Goal: Task Accomplishment & Management: Manage account settings

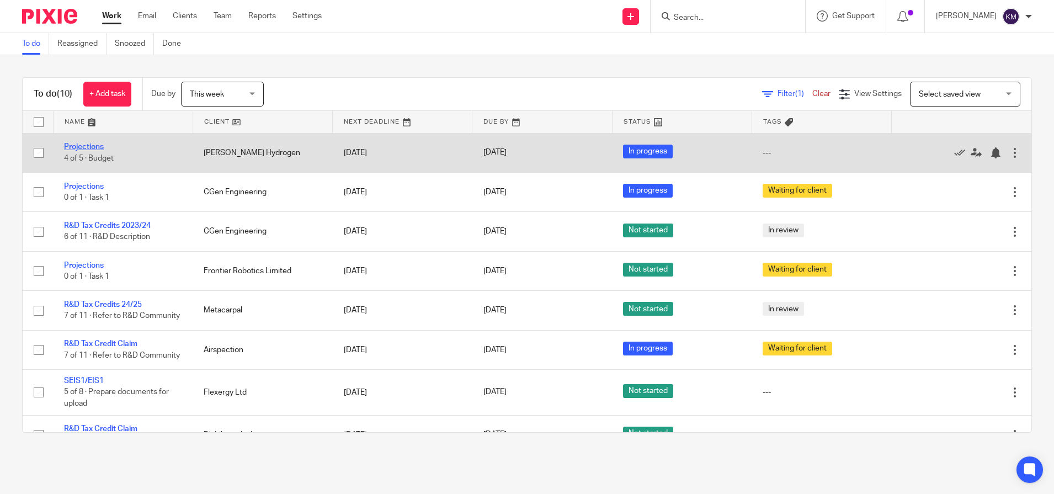
click at [99, 145] on link "Projections" at bounding box center [84, 147] width 40 height 8
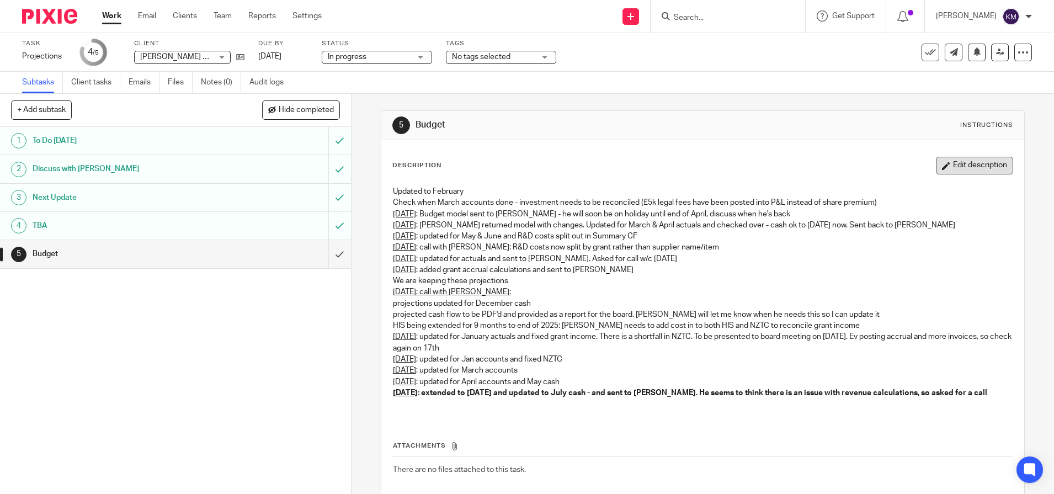
click at [962, 165] on button "Edit description" at bounding box center [974, 166] width 77 height 18
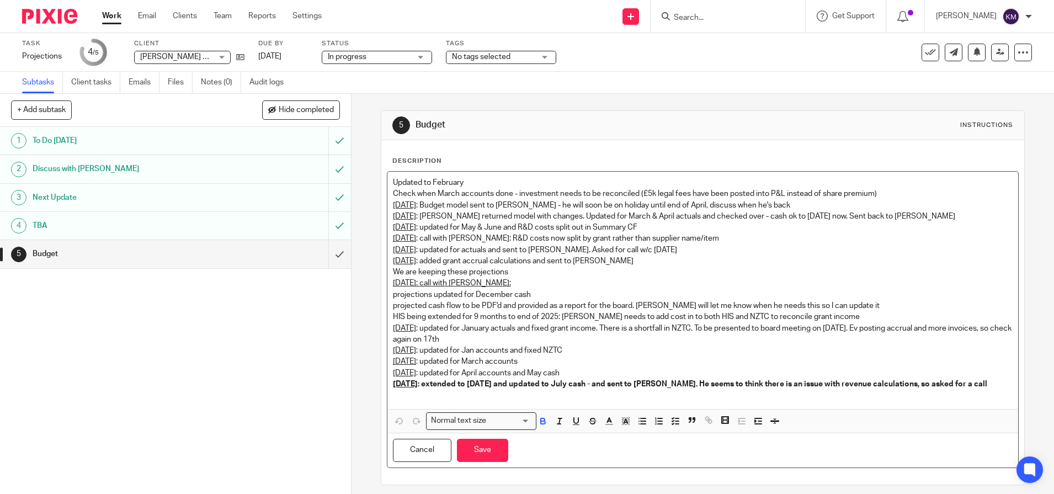
click at [991, 381] on p "11th August : extended to April 2031 and updated to July cash - and sent to Jam…" at bounding box center [703, 384] width 620 height 11
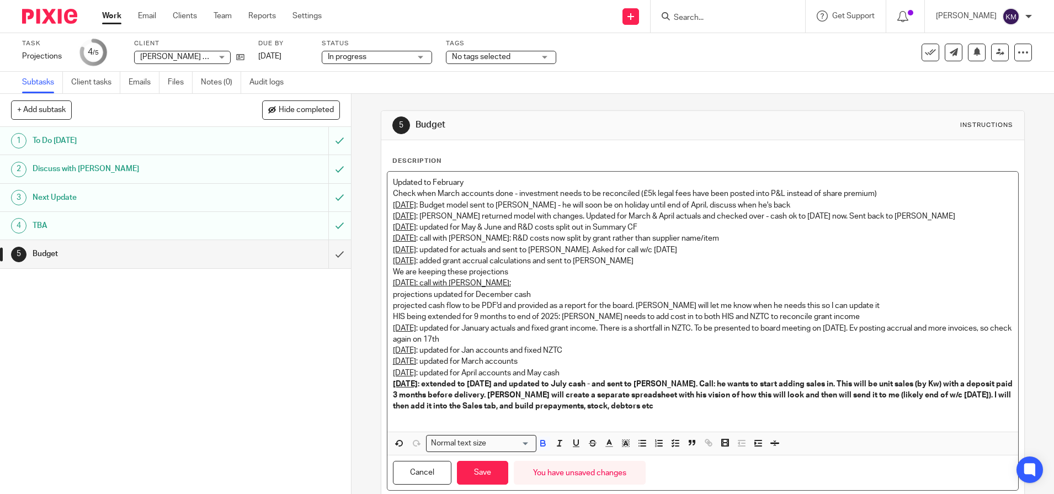
click at [547, 400] on p "11th August : extended to April 2031 and updated to July cash - and sent to Jam…" at bounding box center [703, 396] width 620 height 34
click at [483, 475] on button "Save" at bounding box center [482, 473] width 51 height 24
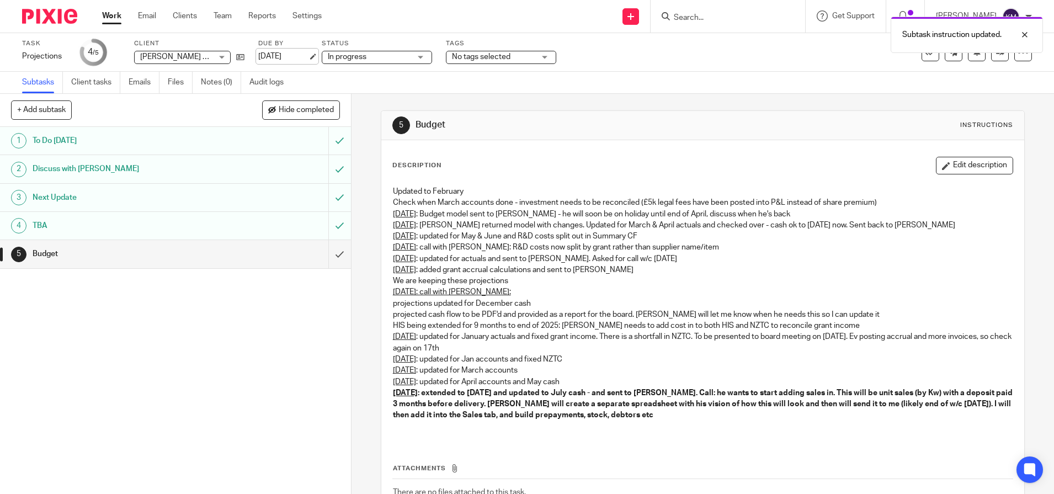
click at [285, 58] on link "11 Aug 2025" at bounding box center [283, 57] width 50 height 12
click at [51, 16] on img at bounding box center [49, 16] width 55 height 15
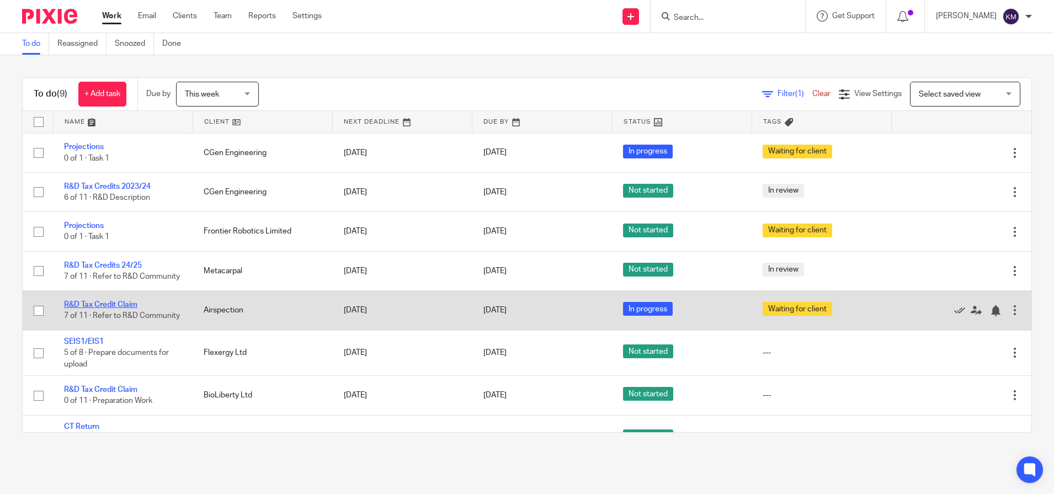
click at [112, 308] on link "R&D Tax Credit Claim" at bounding box center [100, 305] width 73 height 8
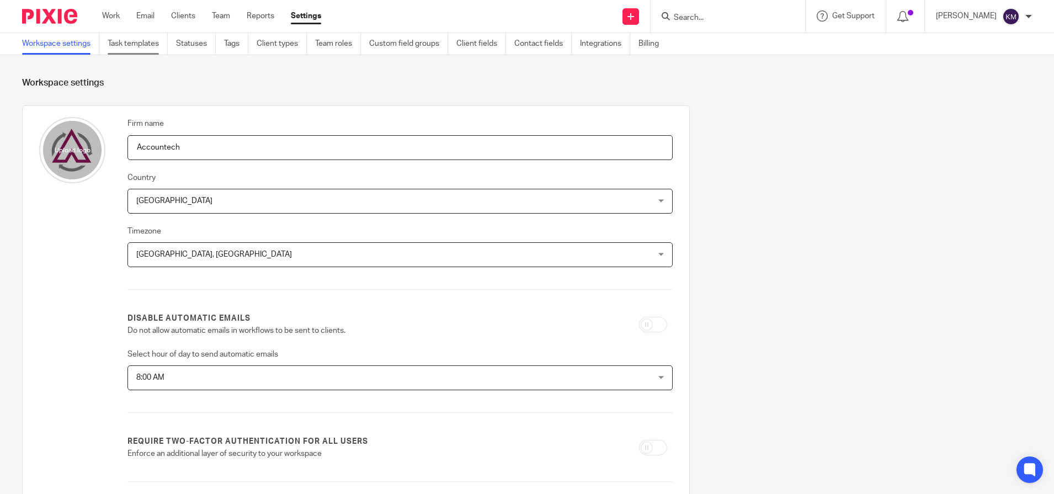
click at [131, 45] on link "Task templates" at bounding box center [138, 44] width 60 height 22
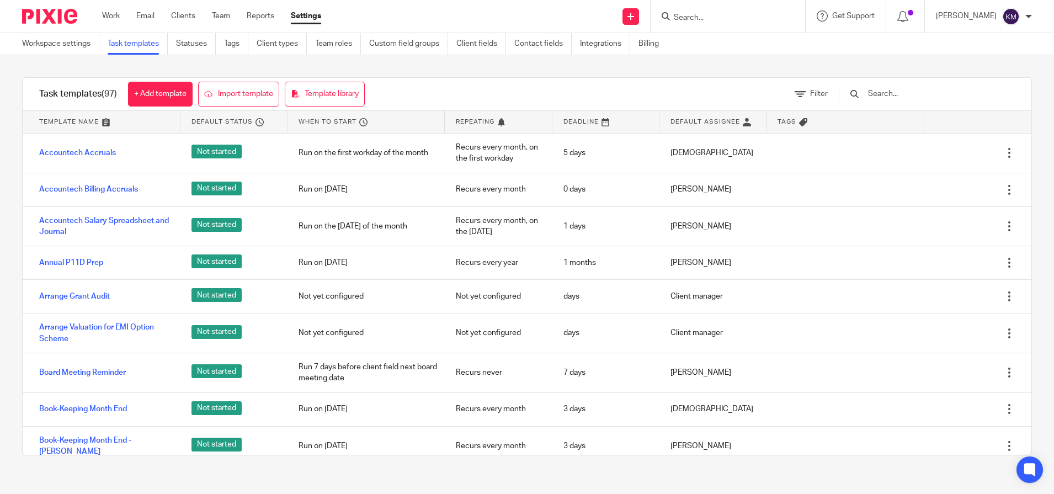
click at [577, 69] on div "Task templates (97) + Add template Import template Template library Filter Temp…" at bounding box center [527, 266] width 1054 height 422
click at [198, 476] on div "Task templates (97) + Add template Import template Template library Filter Temp…" at bounding box center [527, 266] width 1054 height 422
click at [778, 62] on div "Task templates (97) + Add template Import template Template library Filter Temp…" at bounding box center [527, 266] width 1054 height 422
click at [888, 91] on input "text" at bounding box center [931, 94] width 129 height 12
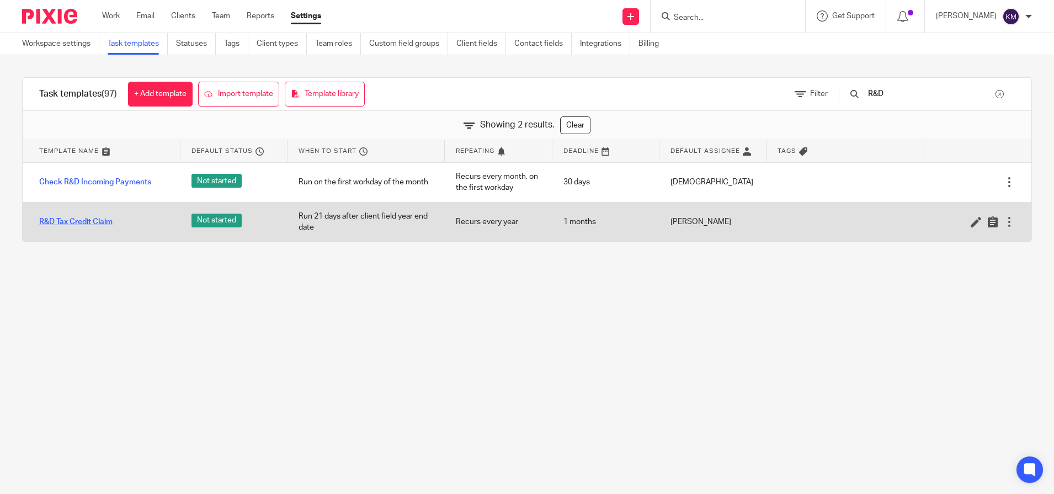
type input "R&D"
click at [56, 224] on link "R&D Tax Credit Claim" at bounding box center [75, 221] width 73 height 11
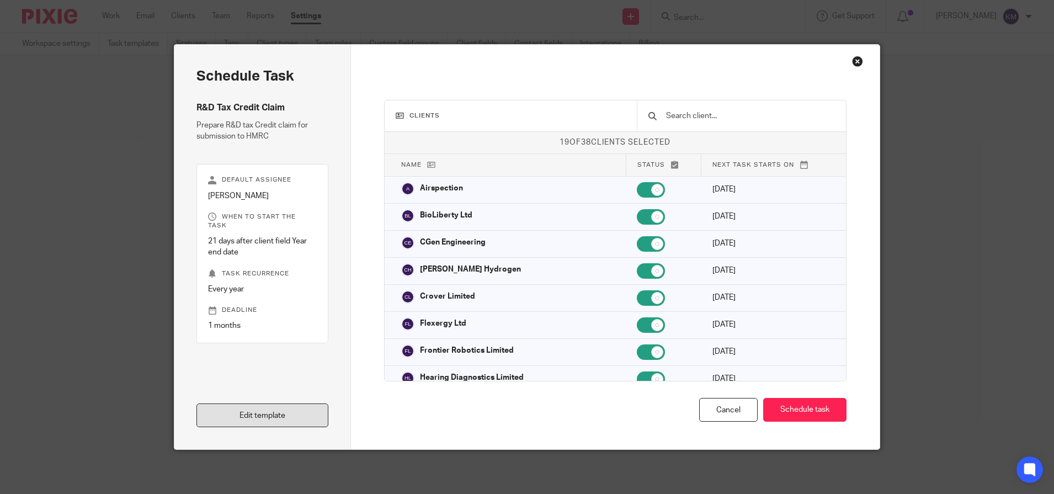
click at [238, 419] on link "Edit template" at bounding box center [262, 415] width 132 height 24
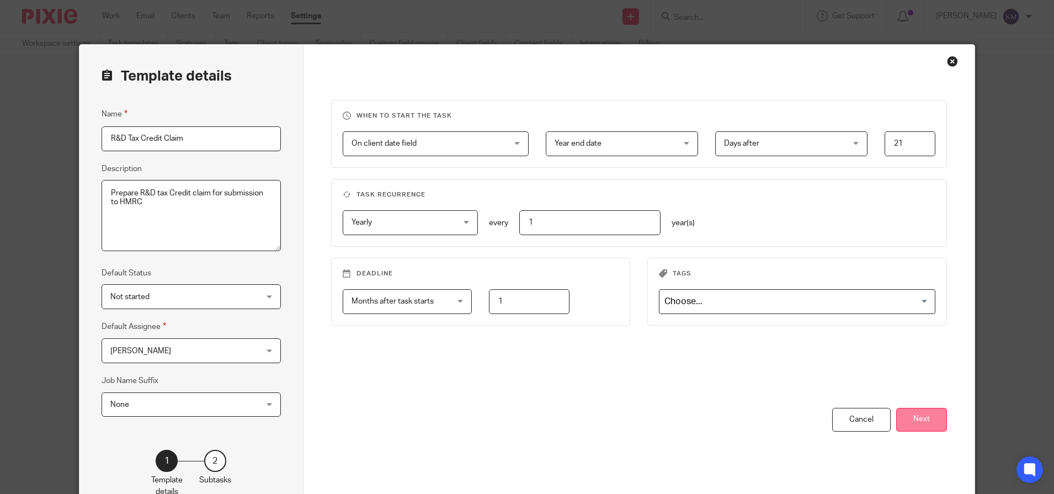
click at [925, 422] on button "Next" at bounding box center [921, 420] width 51 height 24
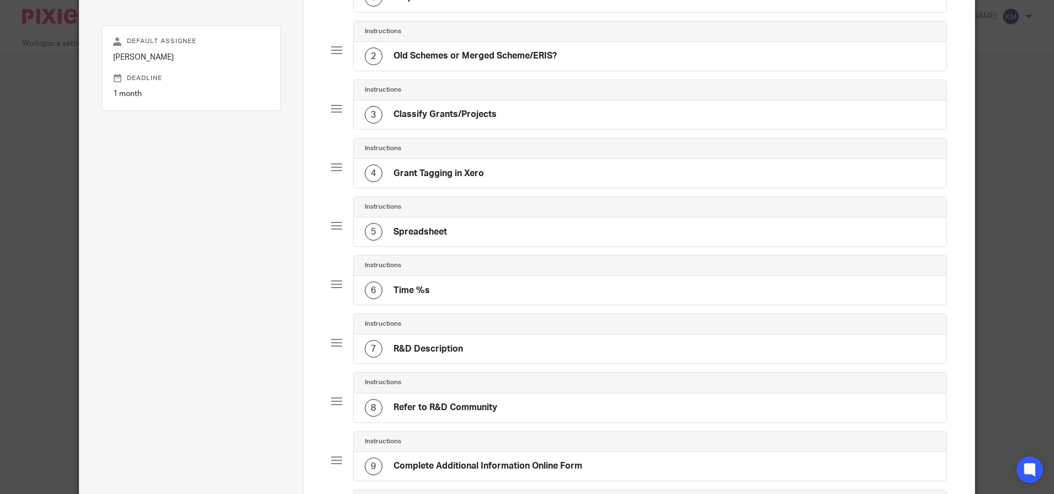
scroll to position [136, 0]
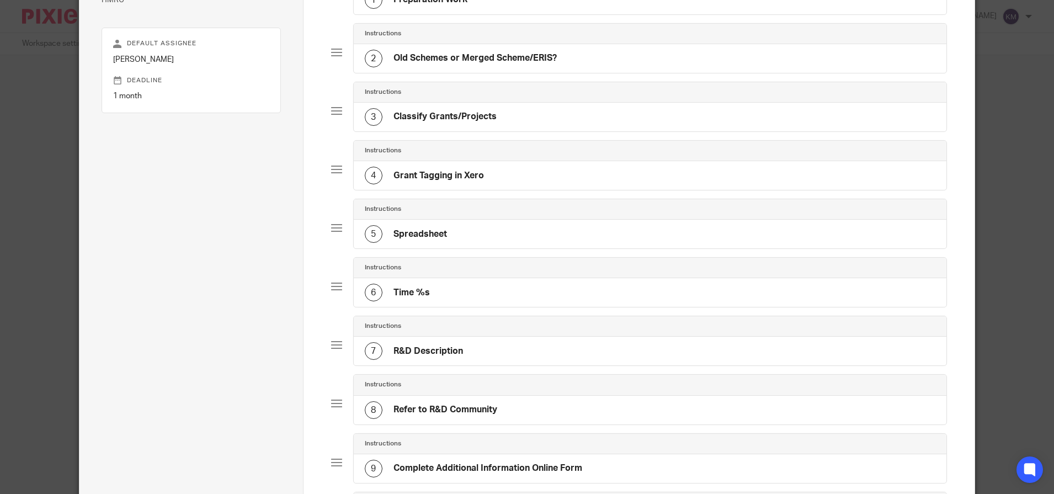
click at [434, 234] on h4 "Spreadsheet" at bounding box center [420, 234] width 54 height 12
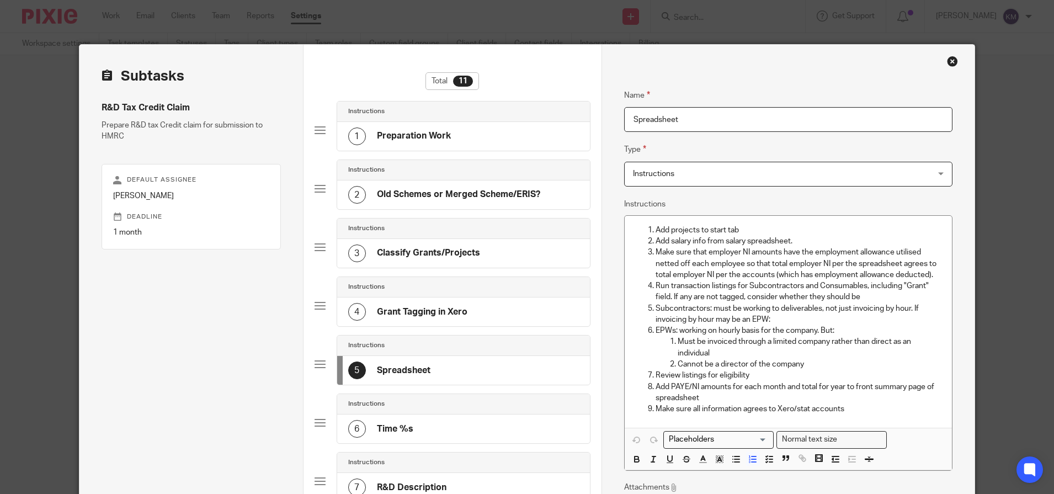
click at [871, 351] on p "Must be invoiced through a limited company rather than direct as an individual" at bounding box center [810, 347] width 265 height 23
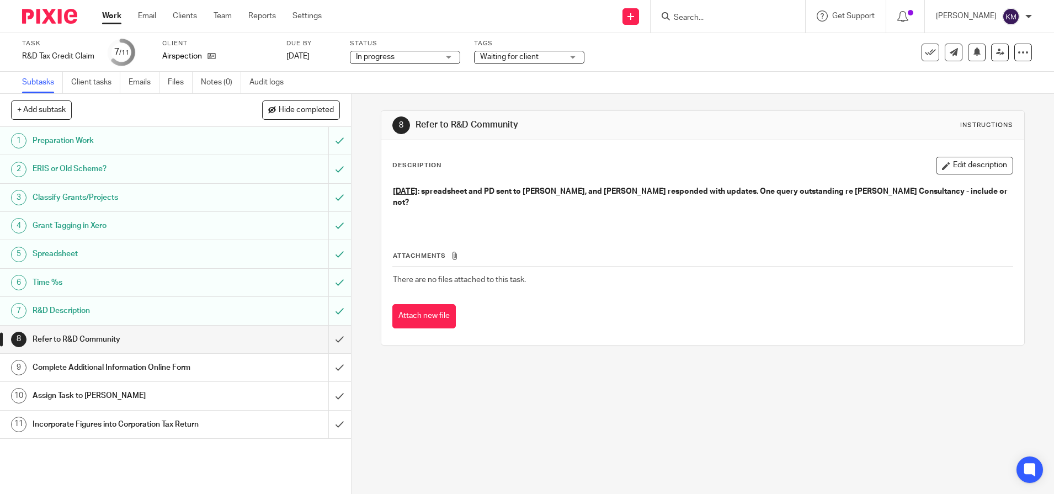
click at [548, 56] on span "Waiting for client" at bounding box center [521, 57] width 83 height 12
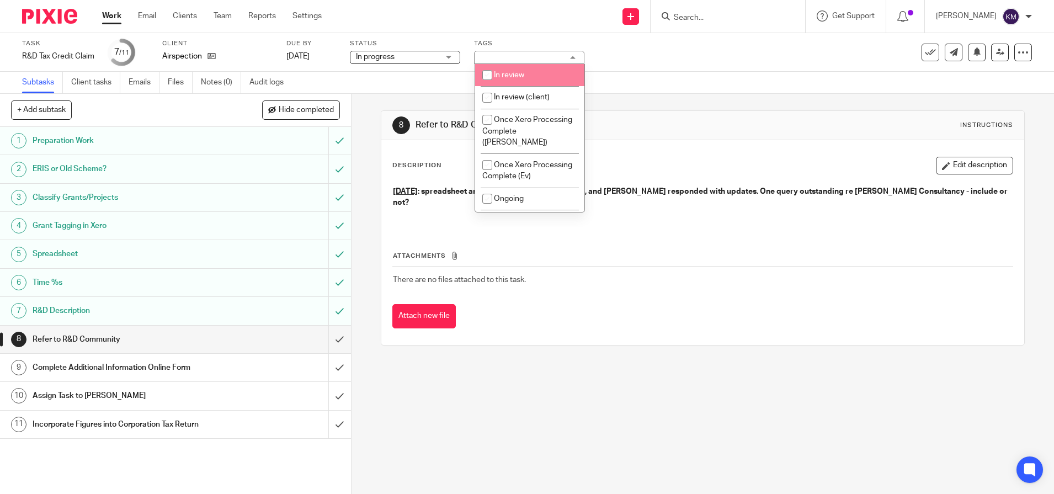
click at [515, 77] on span "In review" at bounding box center [509, 75] width 30 height 8
checkbox input "true"
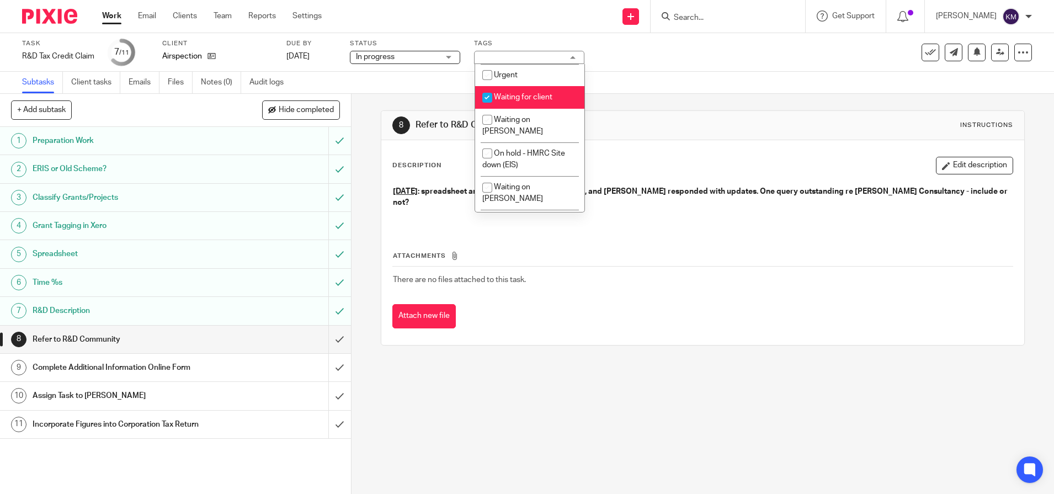
click at [515, 101] on span "Waiting for client" at bounding box center [523, 97] width 58 height 8
checkbox input "false"
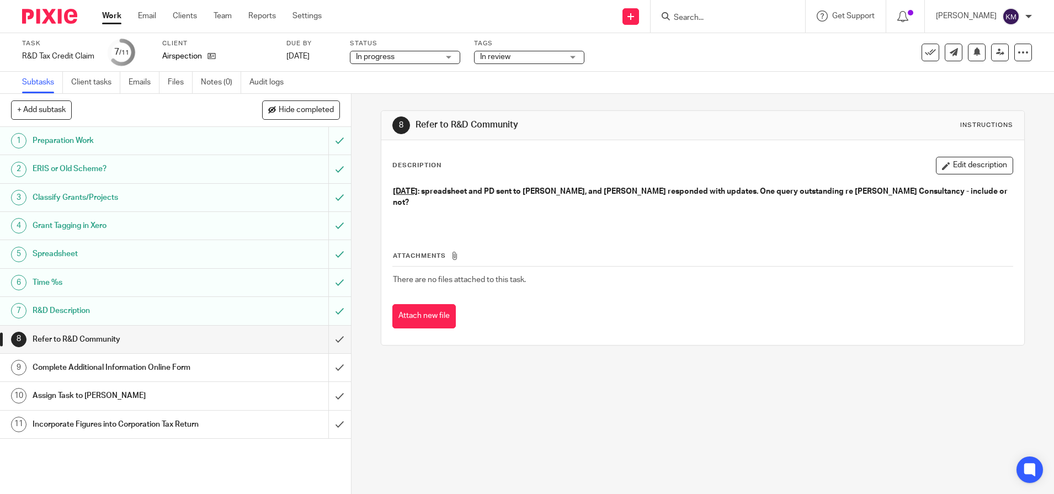
click at [722, 176] on div "Description Edit description 1st July : spreadsheet and PD sent to Matthew, and…" at bounding box center [702, 193] width 621 height 72
click at [973, 168] on button "Edit description" at bounding box center [974, 166] width 77 height 18
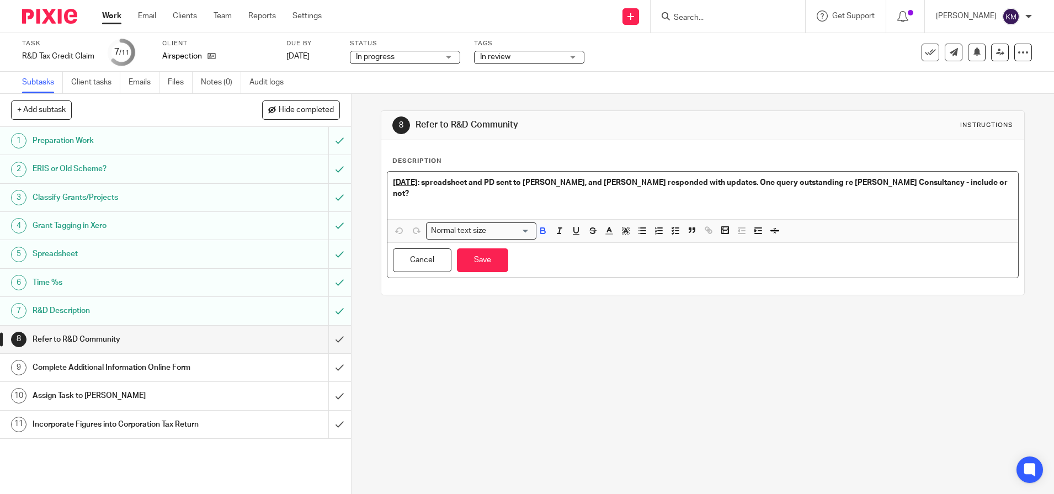
click at [959, 177] on div "1st July : spreadsheet and PD sent to Matthew, and Matthew responded with updat…" at bounding box center [702, 195] width 631 height 47
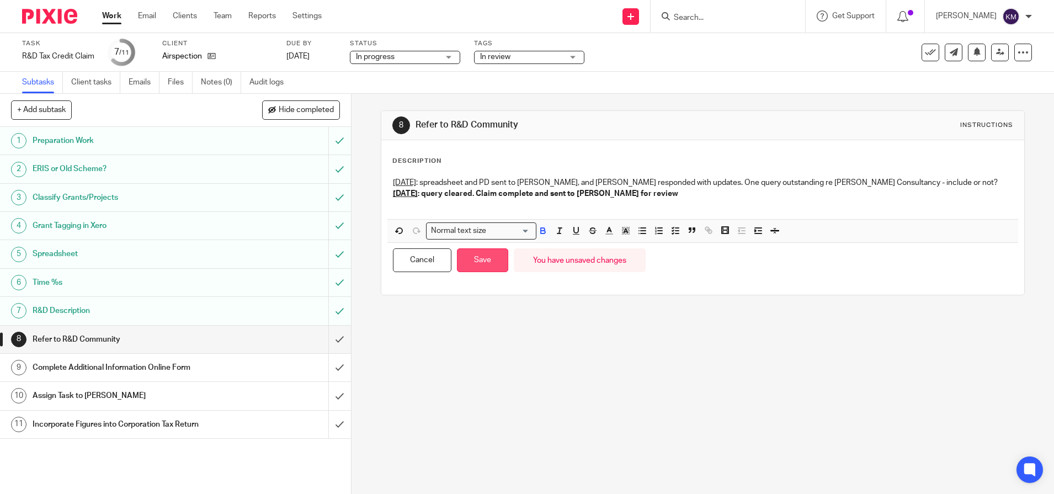
click at [486, 264] on button "Save" at bounding box center [482, 260] width 51 height 24
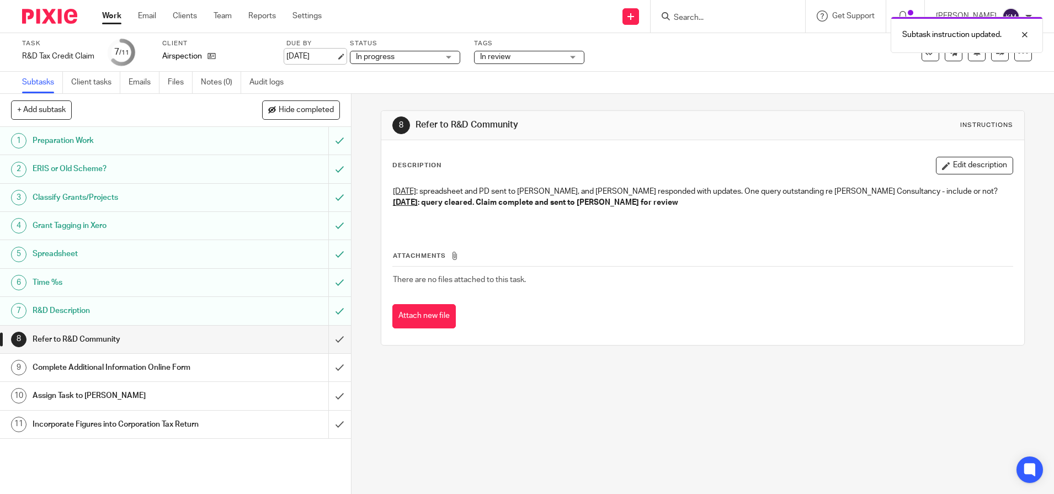
click at [312, 56] on link "[DATE]" at bounding box center [311, 57] width 50 height 12
click at [43, 21] on img at bounding box center [49, 16] width 55 height 15
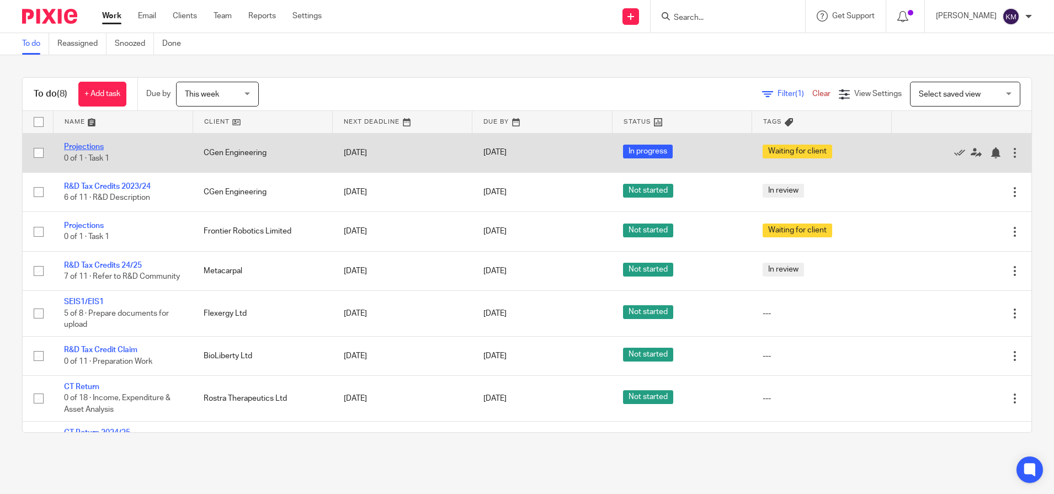
click at [79, 147] on link "Projections" at bounding box center [84, 147] width 40 height 8
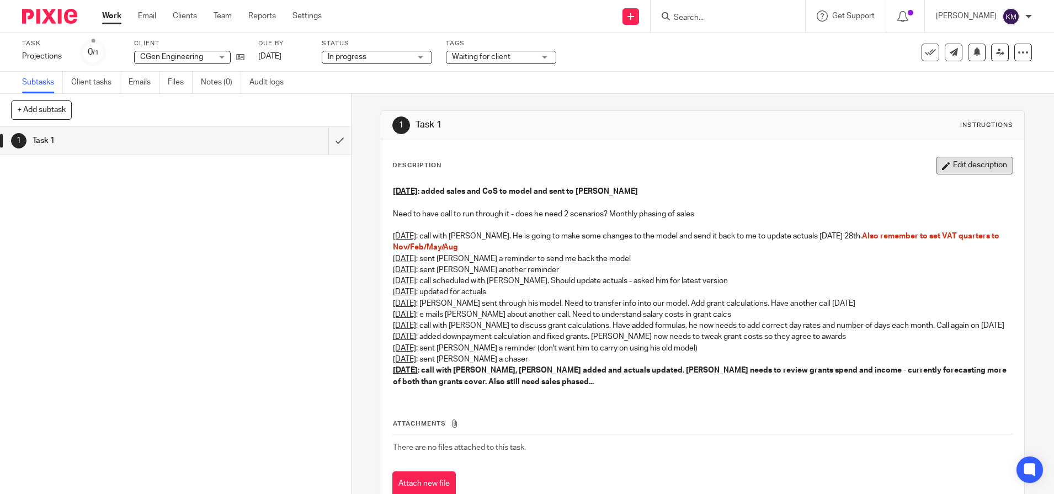
click at [963, 167] on button "Edit description" at bounding box center [974, 166] width 77 height 18
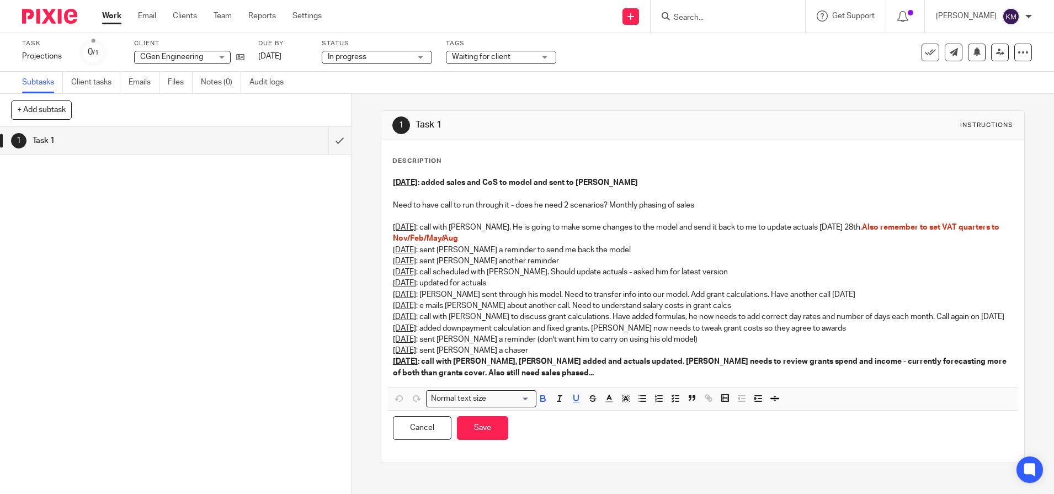
click at [492, 376] on p "5th May : call with Joe, Loan added and actuals updated. Joe needs to review gr…" at bounding box center [703, 367] width 620 height 23
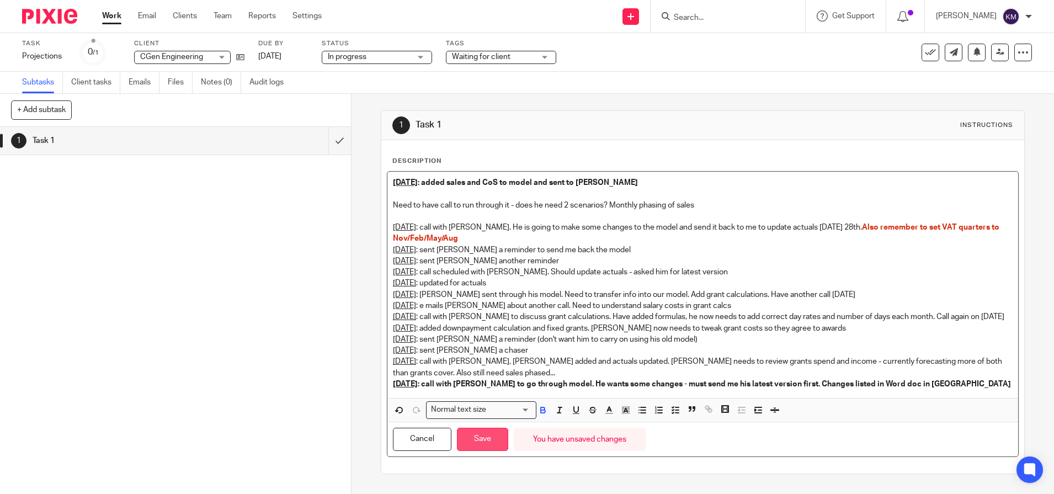
click at [475, 440] on button "Save" at bounding box center [482, 440] width 51 height 24
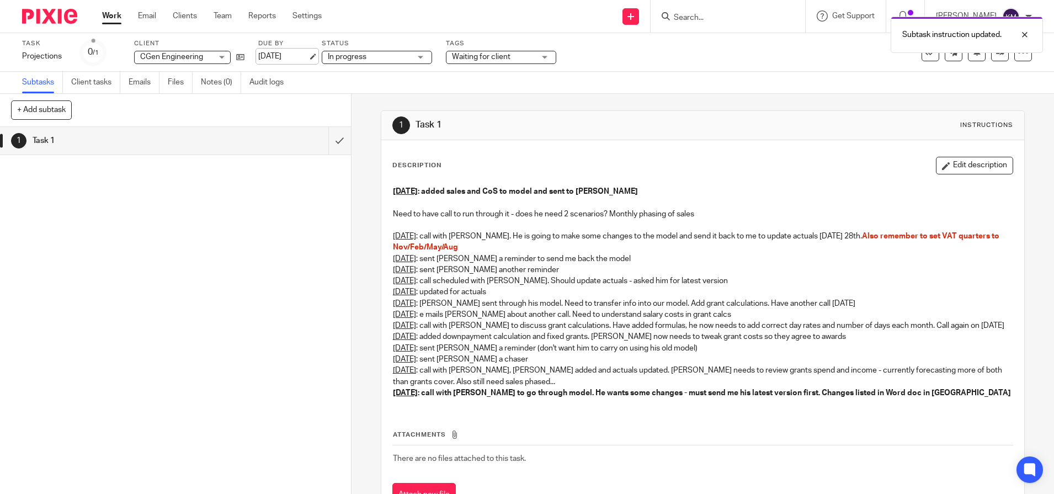
click at [278, 59] on link "[DATE]" at bounding box center [283, 57] width 50 height 12
click at [42, 21] on img at bounding box center [49, 16] width 55 height 15
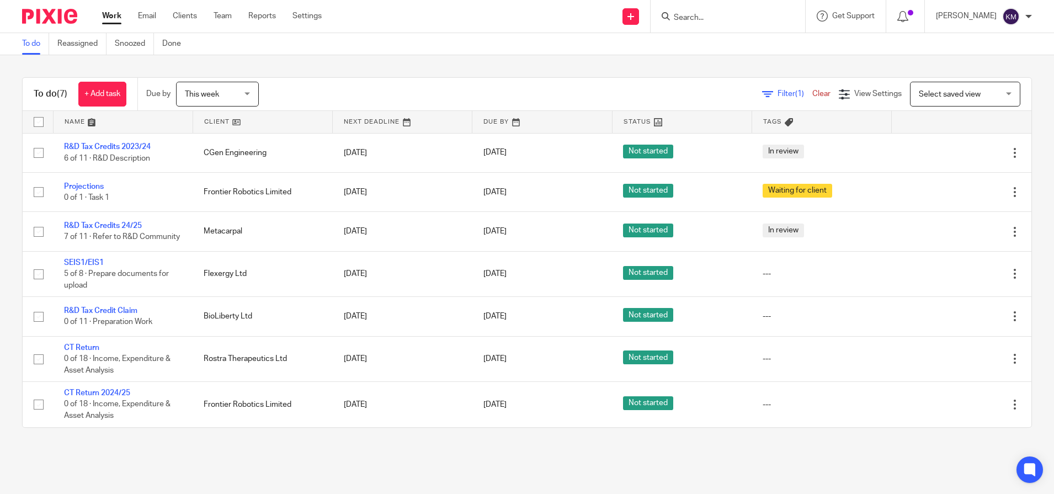
click at [156, 471] on main "To do Reassigned Snoozed Done To do (7) + Add task Due by This week This week […" at bounding box center [527, 247] width 1054 height 494
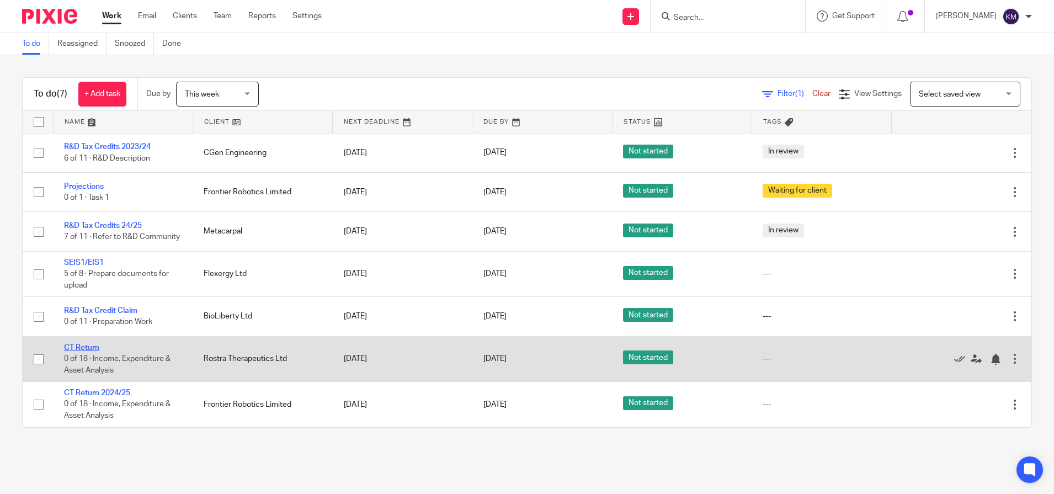
click at [88, 351] on link "CT Return" at bounding box center [81, 348] width 35 height 8
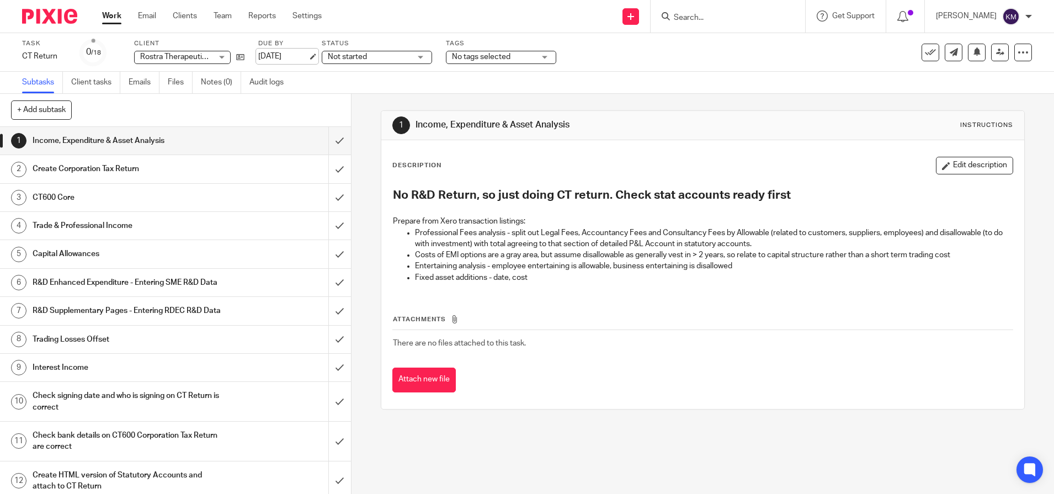
click at [281, 60] on link "[DATE]" at bounding box center [283, 57] width 50 height 12
click at [47, 21] on img at bounding box center [49, 16] width 55 height 15
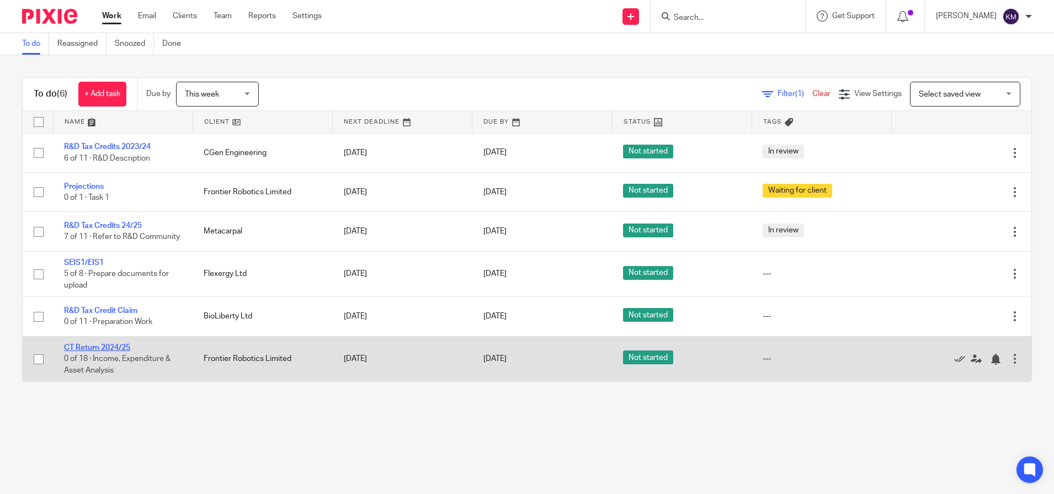
click at [105, 351] on link "CT Return 2024/25" at bounding box center [97, 348] width 66 height 8
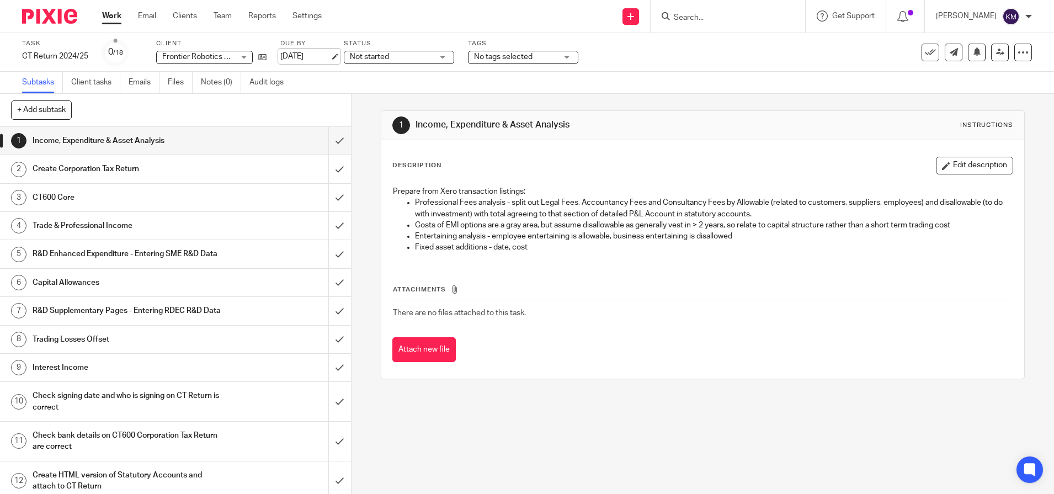
click at [295, 55] on link "[DATE]" at bounding box center [305, 57] width 50 height 12
click at [51, 20] on img at bounding box center [49, 16] width 55 height 15
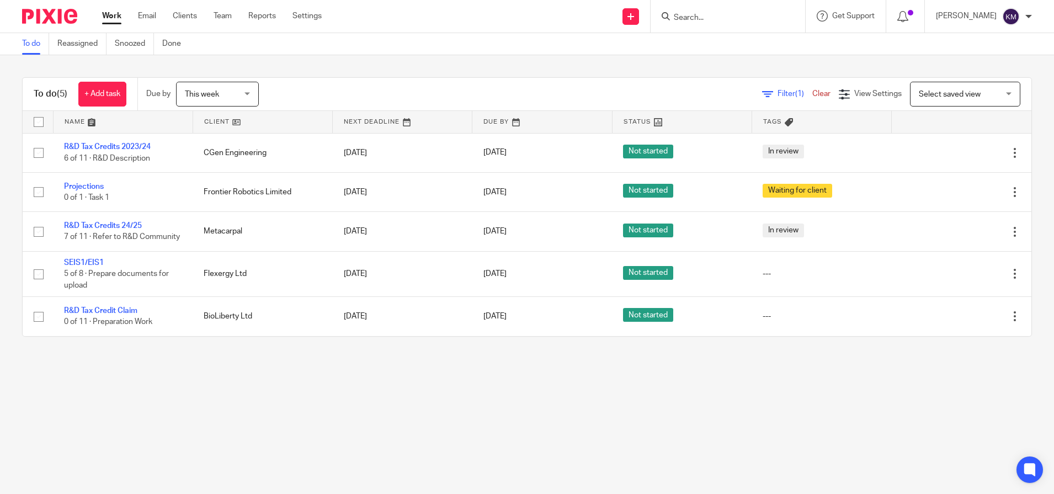
click at [116, 401] on main "To do Reassigned Snoozed Done To do (5) + Add task Due by This week This week […" at bounding box center [527, 247] width 1054 height 494
click at [175, 423] on main "To do Reassigned Snoozed Done To do (5) + Add task Due by This week This week […" at bounding box center [527, 247] width 1054 height 494
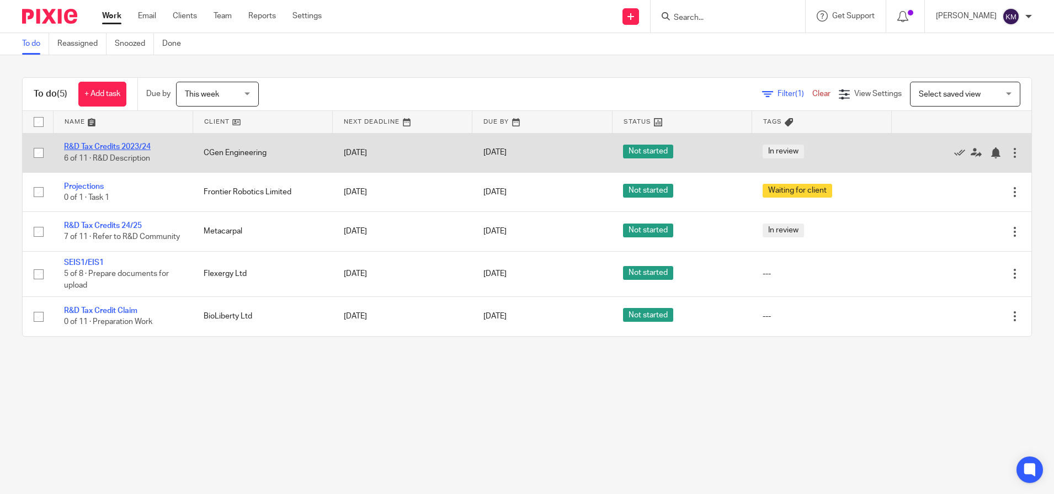
click at [105, 148] on link "R&D Tax Credits 2023/24" at bounding box center [107, 147] width 87 height 8
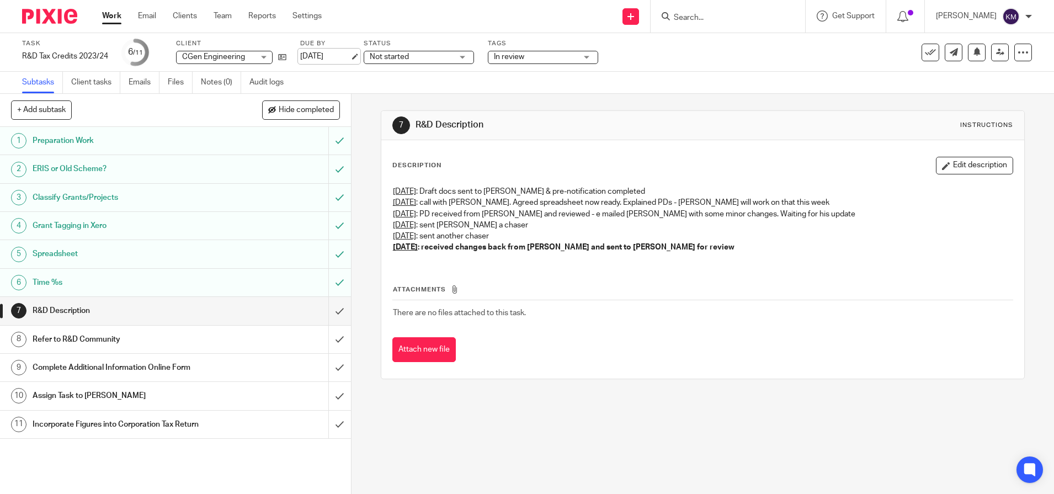
click at [324, 57] on link "[DATE]" at bounding box center [325, 57] width 50 height 12
click at [48, 21] on img at bounding box center [49, 16] width 55 height 15
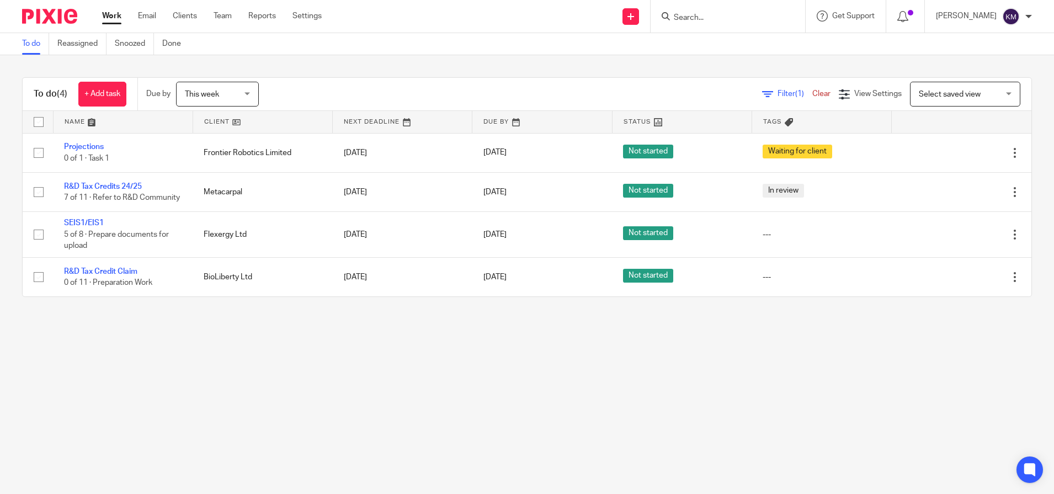
click at [447, 347] on main "To do Reassigned Snoozed Done To do (4) + Add task Due by This week This week […" at bounding box center [527, 247] width 1054 height 494
